Goal: Information Seeking & Learning: Understand process/instructions

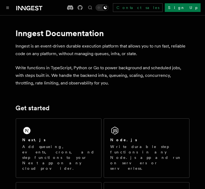
scroll to position [61, 0]
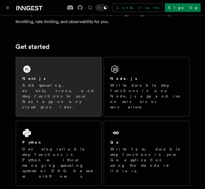
click at [52, 75] on div "Next.js Add queueing, events, crons, and step functions to your Next app on any…" at bounding box center [58, 86] width 85 height 59
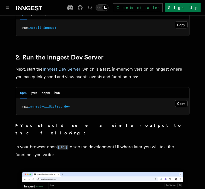
scroll to position [371, 0]
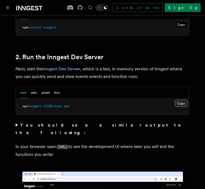
click at [177, 100] on button "Copy Copied" at bounding box center [181, 103] width 13 height 7
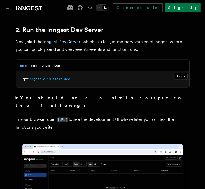
scroll to position [425, 0]
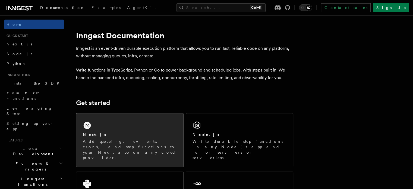
click at [99, 139] on p "Add queueing, events, crons, and step functions to your Next app on any cloud p…" at bounding box center [130, 150] width 94 height 22
